Goal: Find specific fact: Find specific fact

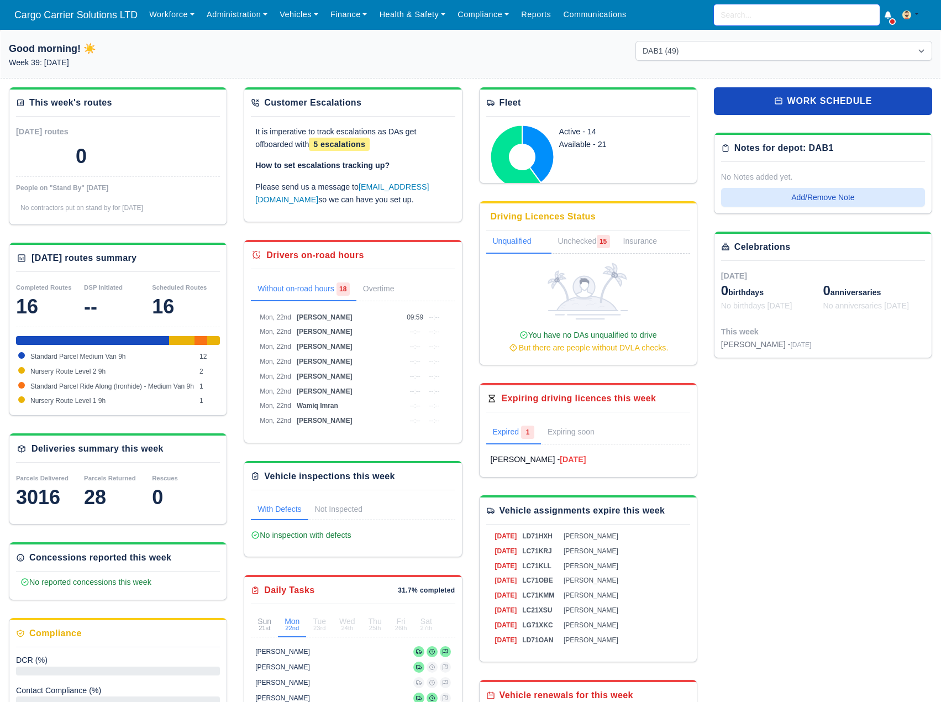
click at [768, 15] on input "search" at bounding box center [797, 14] width 166 height 21
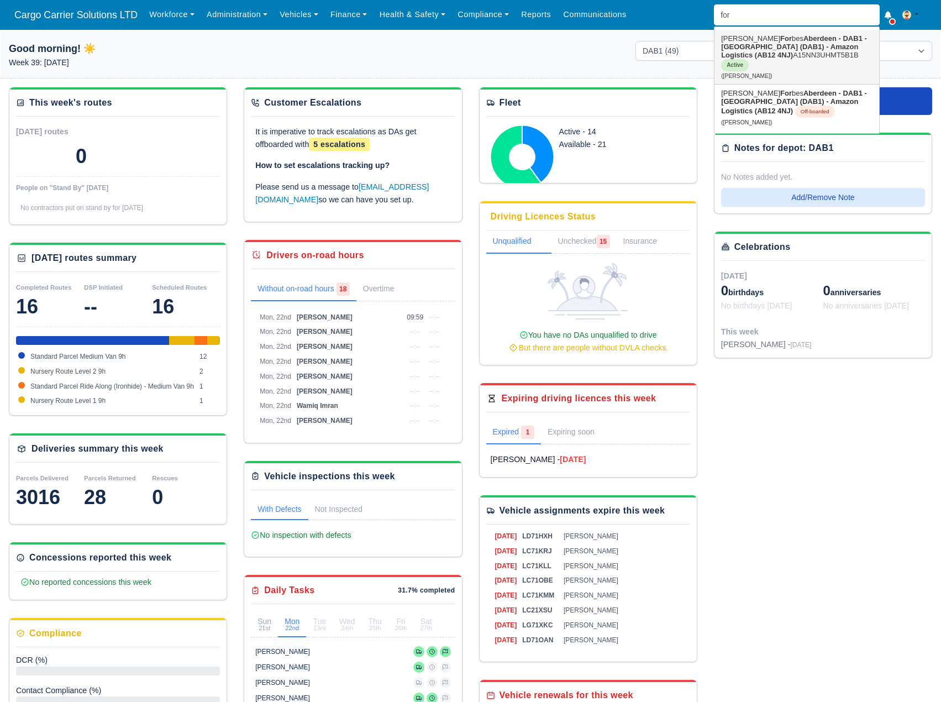
click at [769, 54] on link "Sean For bes Aberdeen - DAB1 - Aberdeen (DAB1) - Amazon Logistics (AB12 4NJ) A1…" at bounding box center [797, 57] width 165 height 54
type input "[PERSON_NAME]"
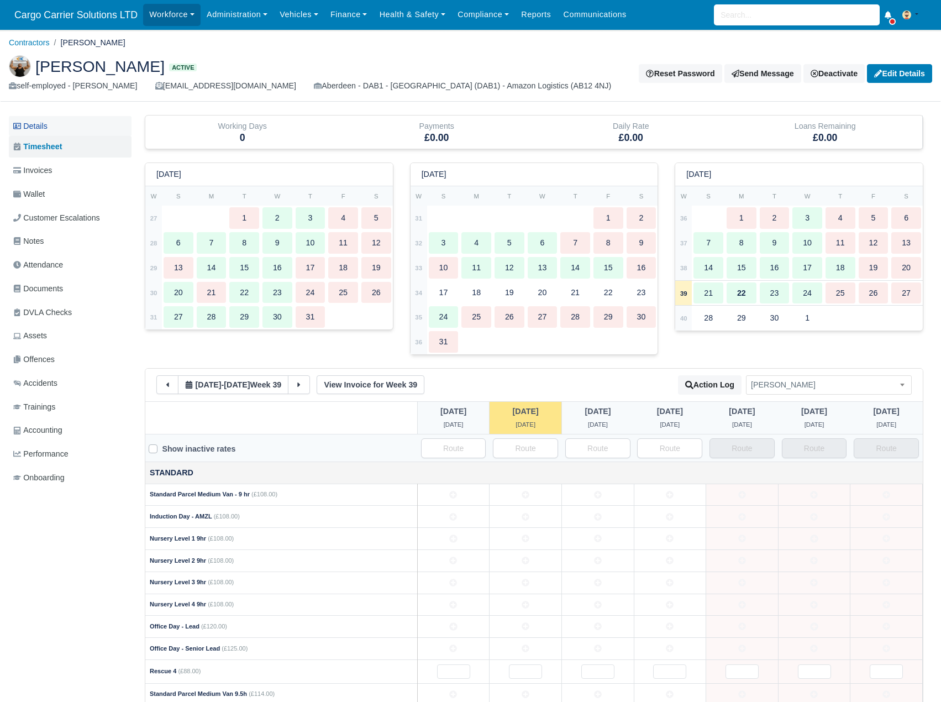
click at [60, 128] on link "Details" at bounding box center [70, 126] width 123 height 20
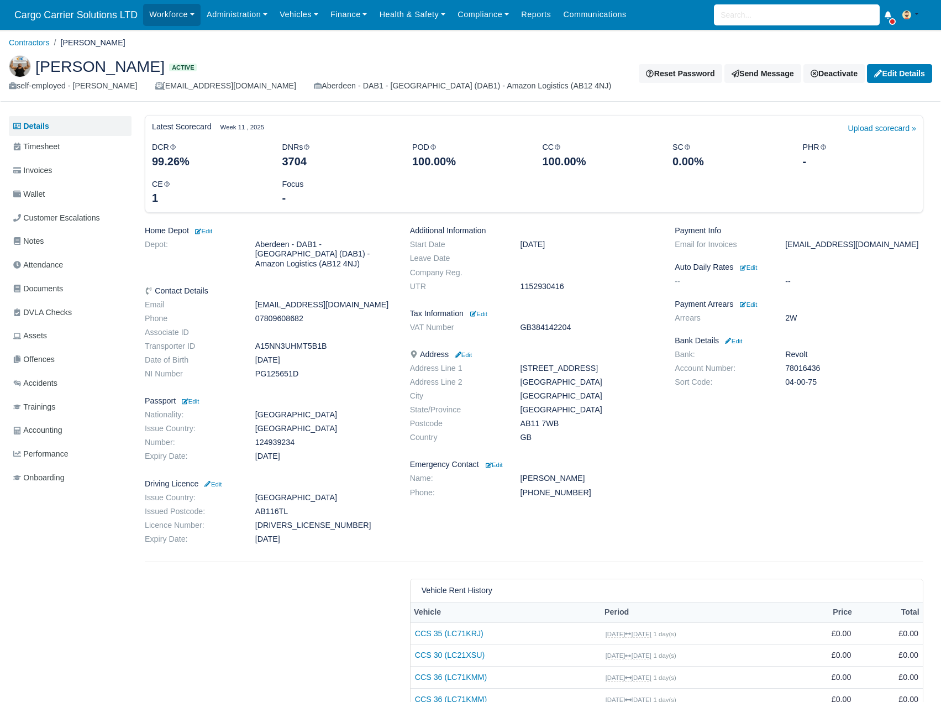
click at [552, 369] on dd "[STREET_ADDRESS]" at bounding box center [589, 368] width 155 height 9
copy dl "[STREET_ADDRESS]"
click at [537, 413] on dd "[GEOGRAPHIC_DATA]" at bounding box center [589, 409] width 155 height 9
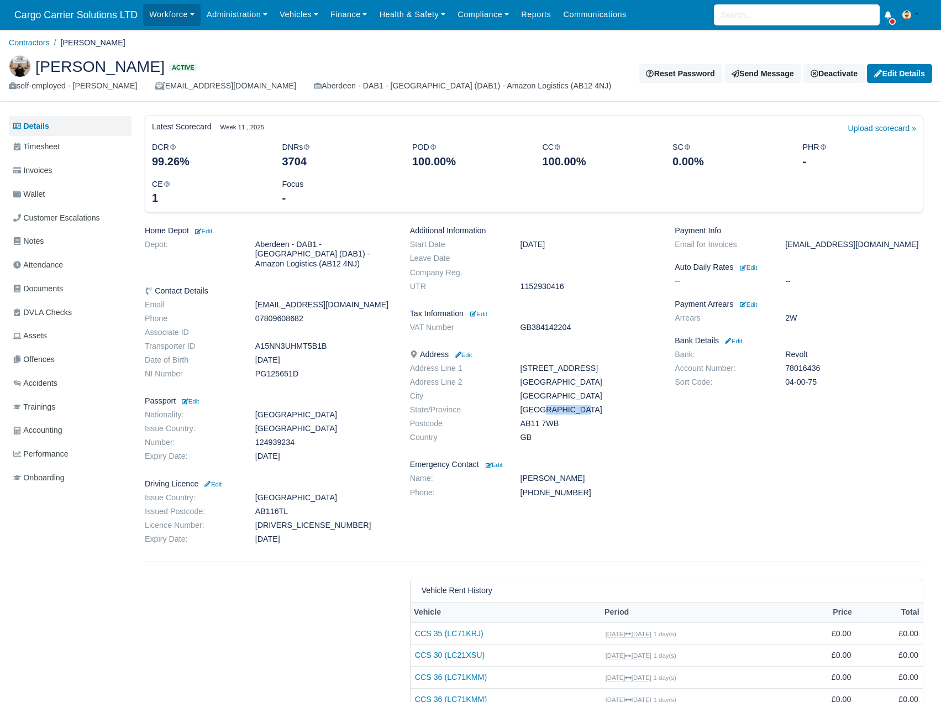
click at [537, 413] on dd "[GEOGRAPHIC_DATA]" at bounding box center [589, 409] width 155 height 9
copy dl "[GEOGRAPHIC_DATA]"
